Goal: Book appointment/travel/reservation

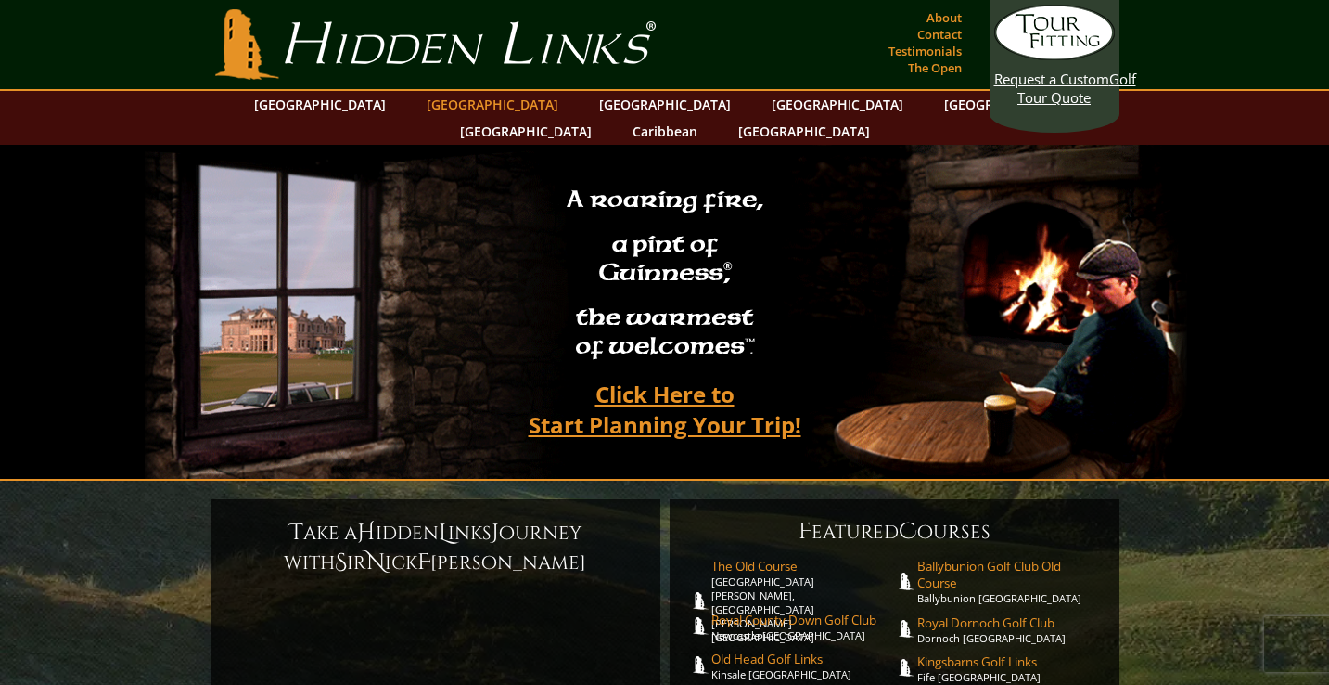
click at [470, 109] on link "[GEOGRAPHIC_DATA]" at bounding box center [492, 104] width 150 height 27
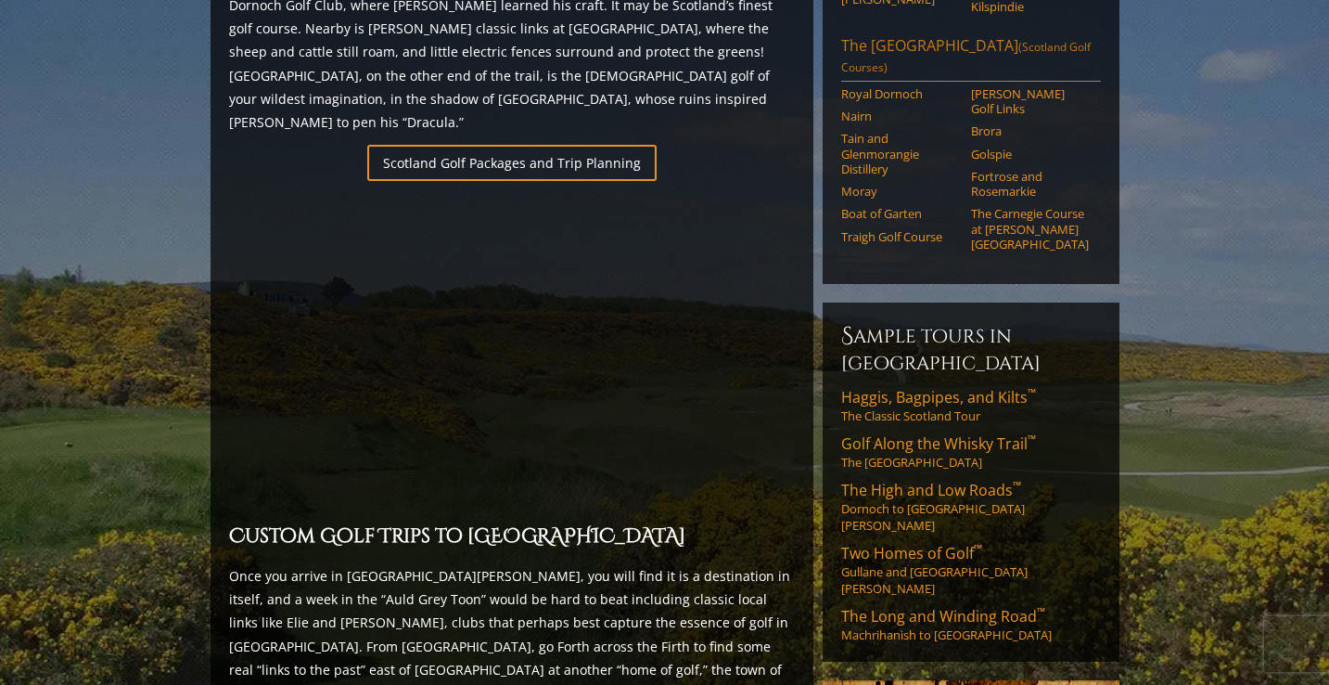
scroll to position [1254, 0]
click at [952, 432] on span "Golf Along the Whisky Trail ™" at bounding box center [938, 442] width 195 height 20
